Goal: Task Accomplishment & Management: Use online tool/utility

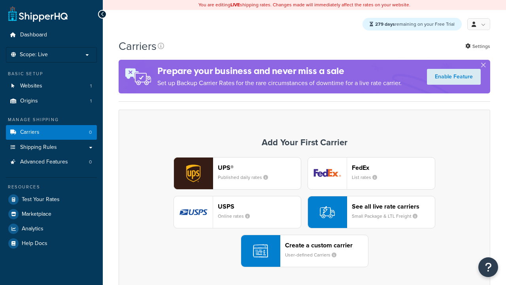
scroll to position [70, 0]
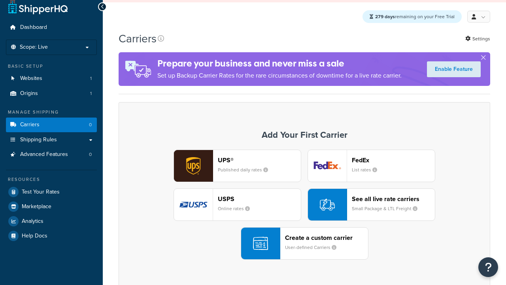
click at [304, 149] on div "UPS® Published daily rates FedEx List rates USPS Online rates See all live rate…" at bounding box center [304, 204] width 355 height 110
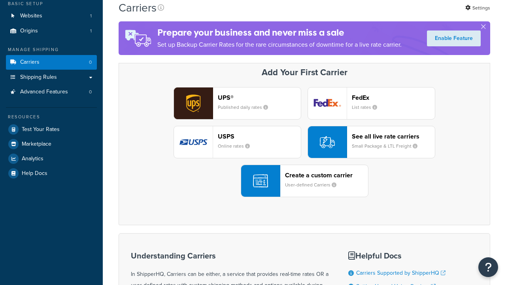
click at [393, 98] on header "FedEx" at bounding box center [393, 98] width 83 height 8
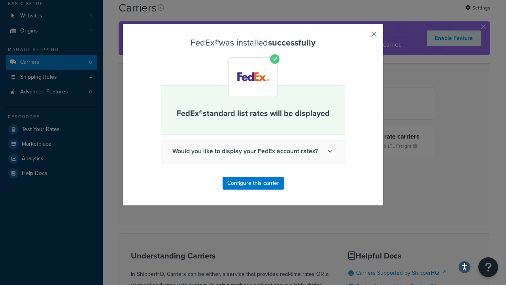
click at [362, 37] on button "button" at bounding box center [362, 37] width 2 height 2
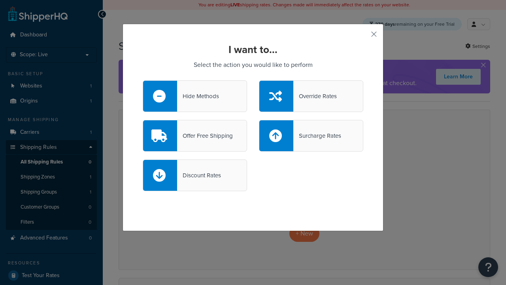
click at [311, 96] on div "Override Rates" at bounding box center [314, 96] width 43 height 11
click at [0, 0] on input "Override Rates" at bounding box center [0, 0] width 0 height 0
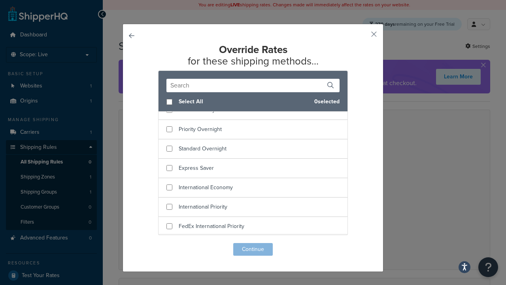
scroll to position [69, 0]
